Goal: Download file/media

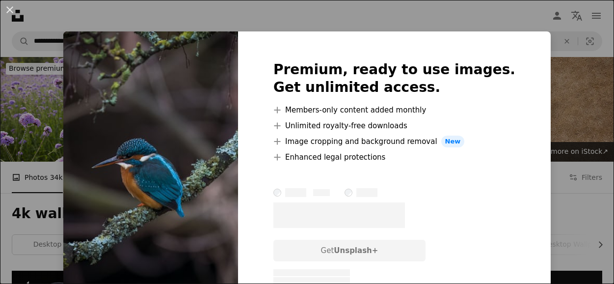
scroll to position [1973, 0]
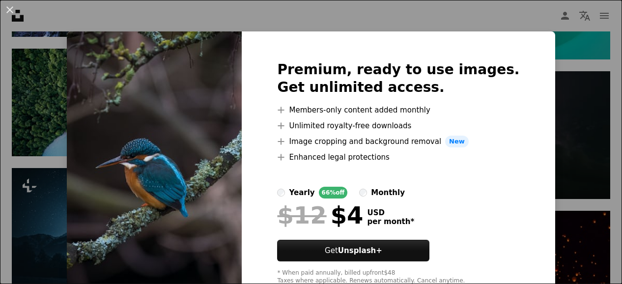
click at [547, 170] on div "An X shape Premium, ready to use images. Get unlimited access. A plus sign Memb…" at bounding box center [311, 142] width 622 height 284
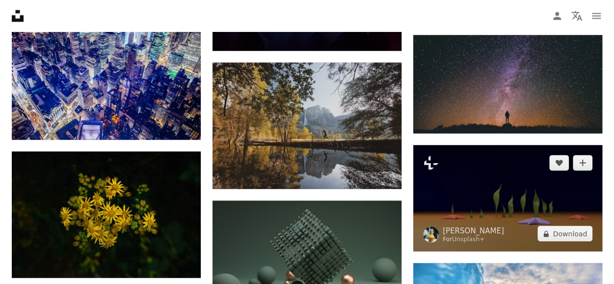
scroll to position [4525, 0]
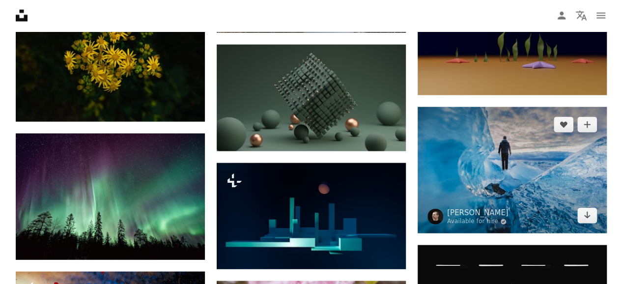
scroll to position [4760, 0]
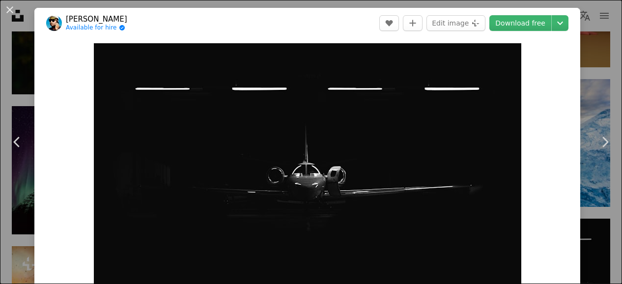
click at [586, 74] on div "An X shape Chevron left Chevron right [PERSON_NAME] Available for hire A checkm…" at bounding box center [311, 142] width 622 height 284
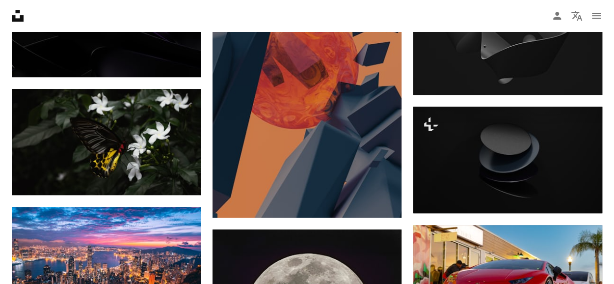
scroll to position [7616, 0]
